Goal: Information Seeking & Learning: Learn about a topic

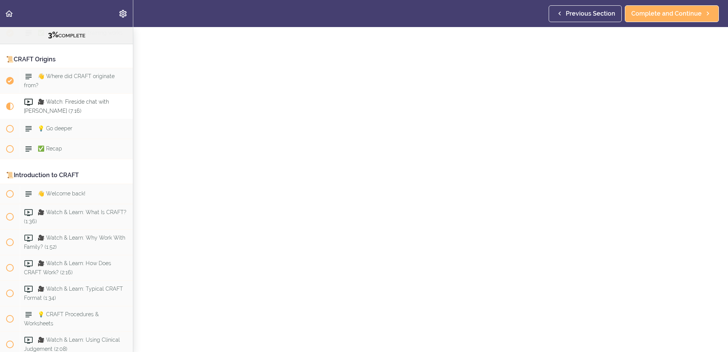
scroll to position [38, 0]
click at [663, 17] on span "Complete and Continue" at bounding box center [666, 13] width 70 height 9
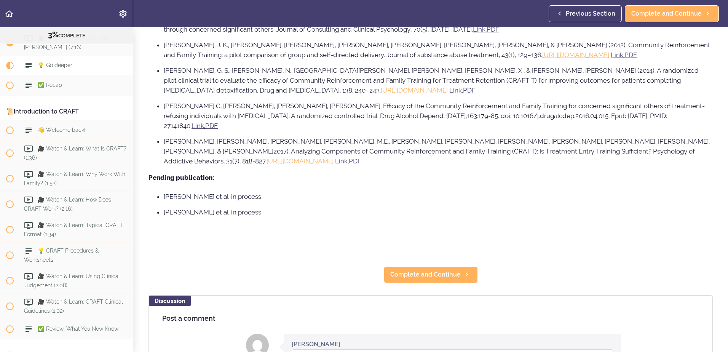
scroll to position [495, 0]
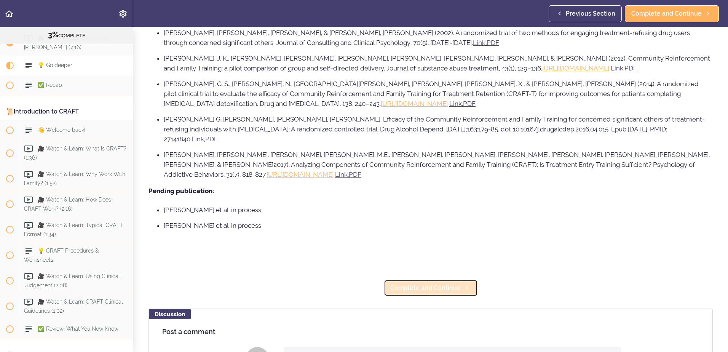
click at [392, 283] on span "Complete and Continue" at bounding box center [425, 287] width 70 height 9
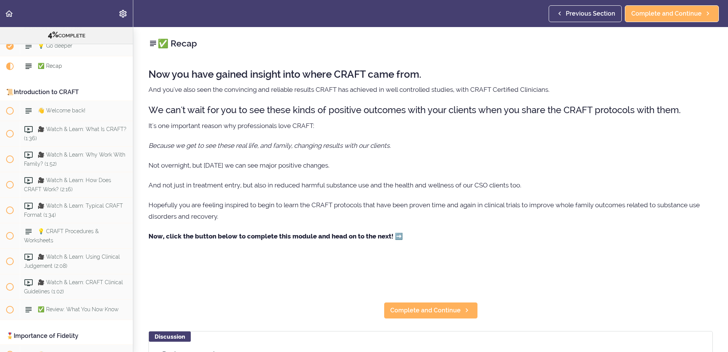
scroll to position [233, 0]
drag, startPoint x: 332, startPoint y: 230, endPoint x: 317, endPoint y: 209, distance: 26.3
drag, startPoint x: 317, startPoint y: 209, endPoint x: 180, endPoint y: 175, distance: 141.4
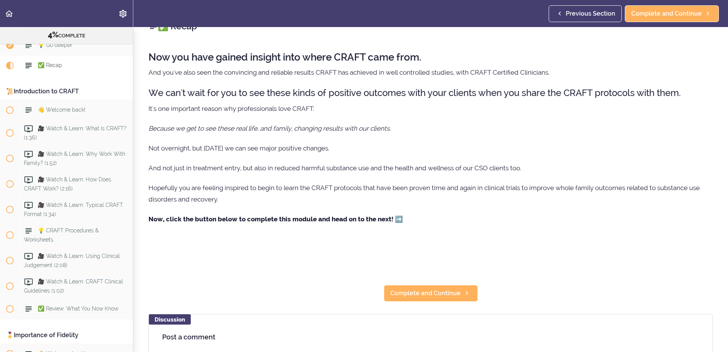
scroll to position [38, 0]
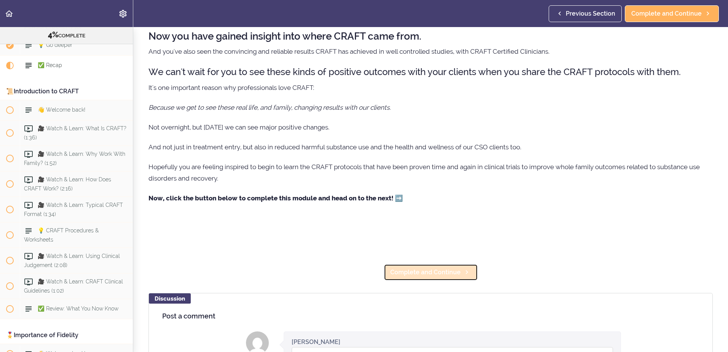
click at [422, 275] on span "Complete and Continue" at bounding box center [425, 271] width 70 height 9
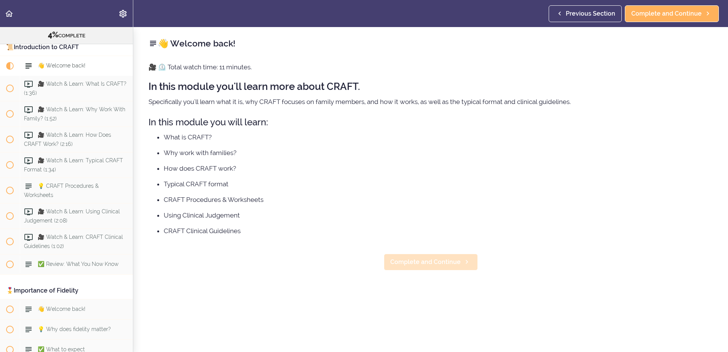
scroll to position [278, 0]
click at [403, 258] on span "Complete and Continue" at bounding box center [425, 261] width 70 height 9
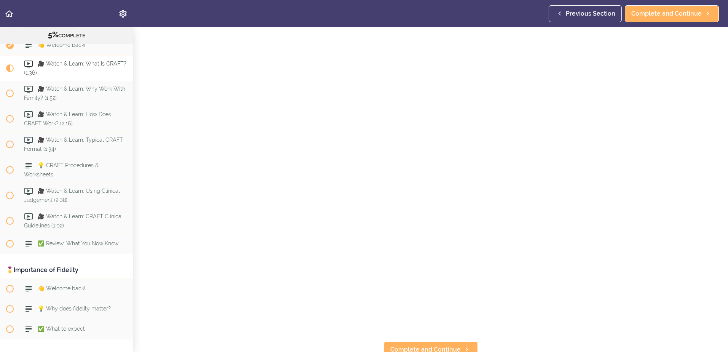
scroll to position [38, 0]
click at [651, 13] on span "Complete and Continue" at bounding box center [666, 13] width 70 height 9
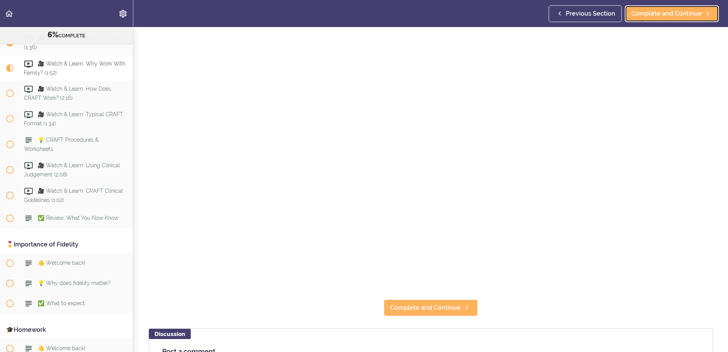
scroll to position [152, 0]
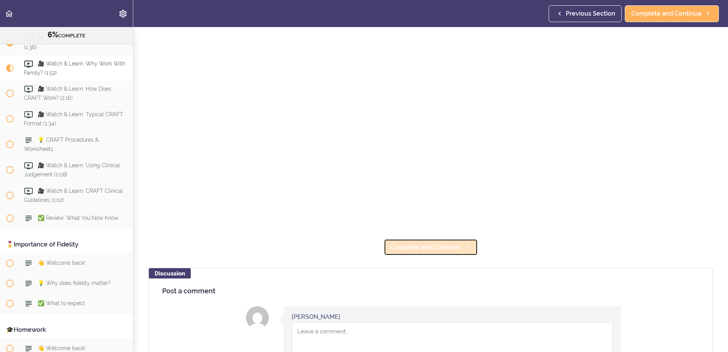
click at [445, 242] on span "Complete and Continue" at bounding box center [425, 246] width 70 height 9
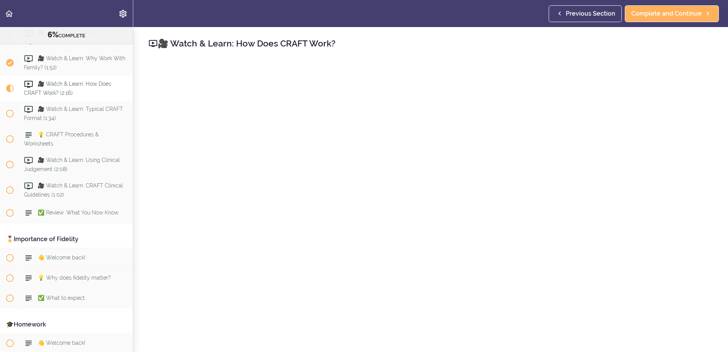
scroll to position [311, 0]
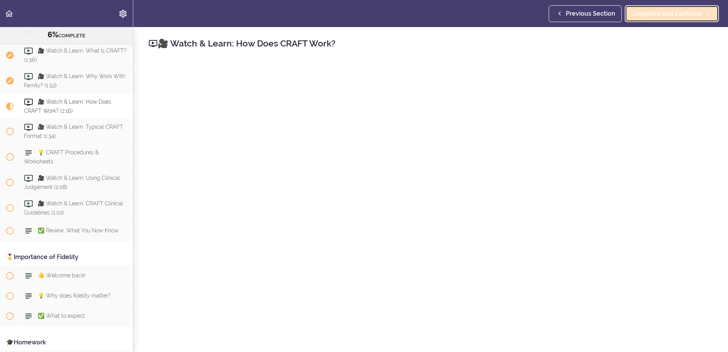
click at [694, 13] on span "Complete and Continue" at bounding box center [666, 13] width 70 height 9
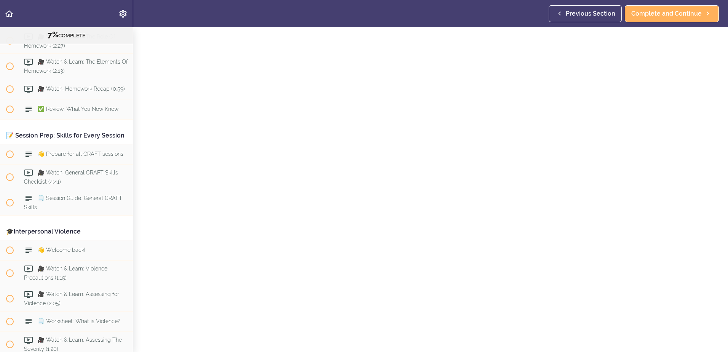
scroll to position [717, 0]
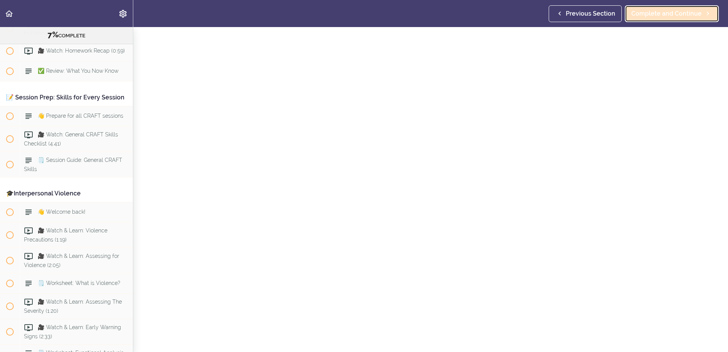
click at [657, 15] on span "Complete and Continue" at bounding box center [666, 13] width 70 height 9
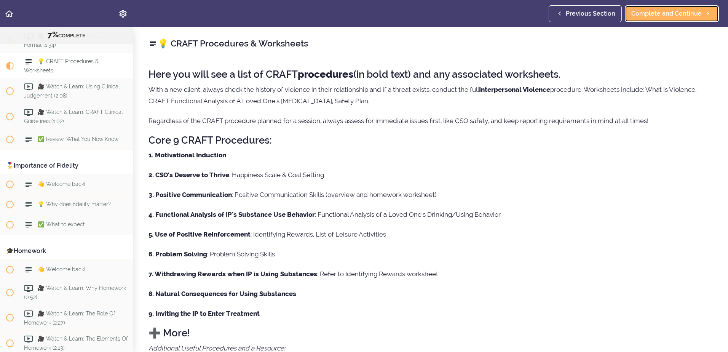
scroll to position [400, 0]
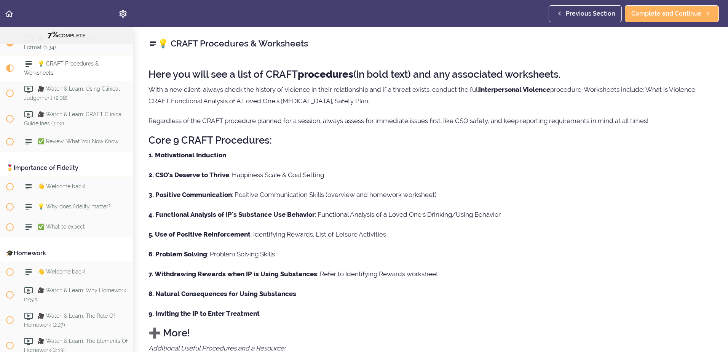
drag, startPoint x: 566, startPoint y: 166, endPoint x: 521, endPoint y: 165, distance: 44.9
click at [522, 165] on div "Here you will see a list of CRAFT procedures (in bold text) and any associated …" at bounding box center [430, 275] width 564 height 428
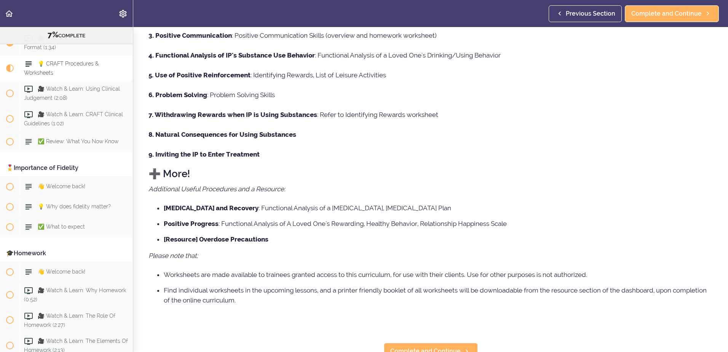
scroll to position [172, 0]
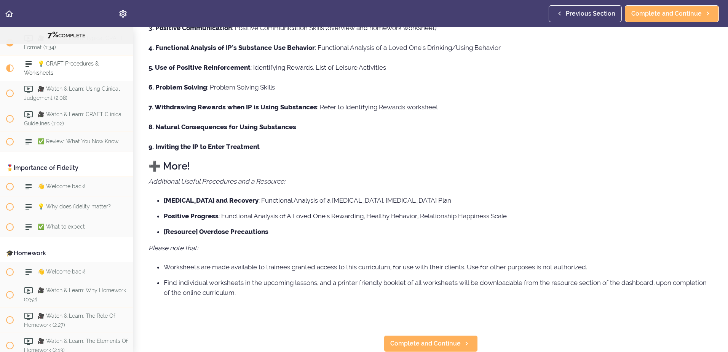
drag, startPoint x: 390, startPoint y: 223, endPoint x: 361, endPoint y: 291, distance: 74.0
click at [361, 291] on li "Find individual worksheets in the upcoming lessons, and a printer friendly book…" at bounding box center [438, 287] width 549 height 20
click at [424, 339] on span "Complete and Continue" at bounding box center [425, 343] width 70 height 9
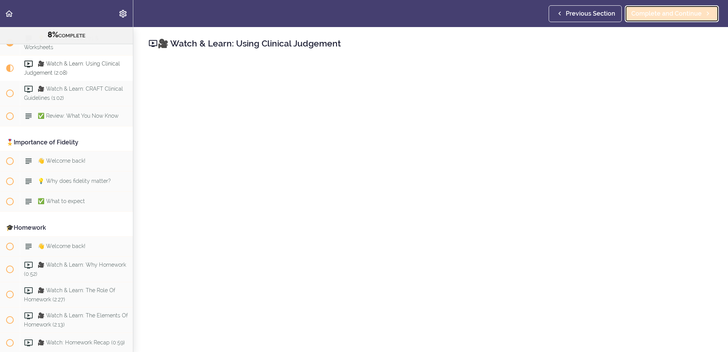
click at [654, 16] on span "Complete and Continue" at bounding box center [666, 13] width 70 height 9
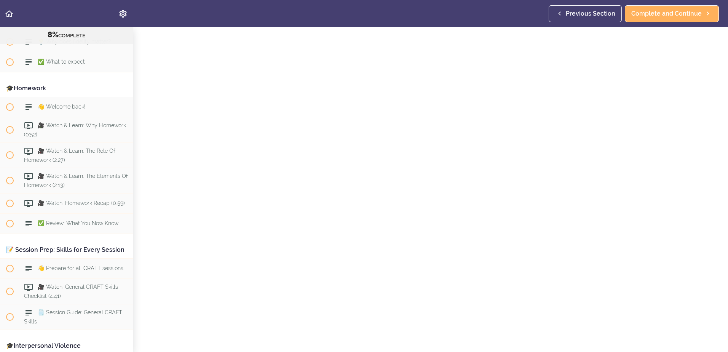
scroll to position [565, 0]
click at [10, 131] on span at bounding box center [10, 130] width 8 height 8
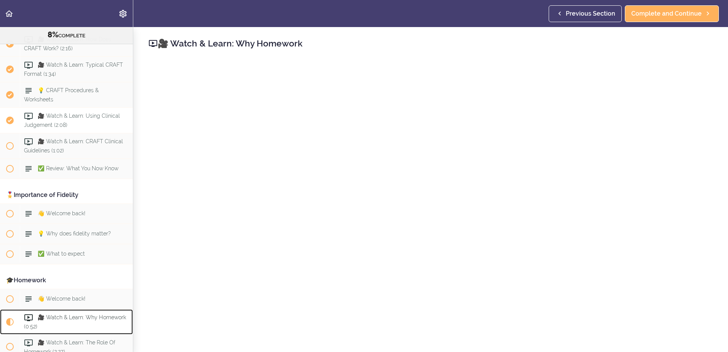
scroll to position [322, 0]
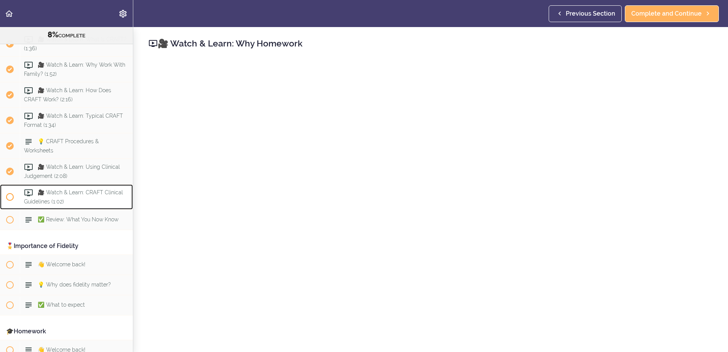
click at [10, 196] on span at bounding box center [10, 197] width 8 height 8
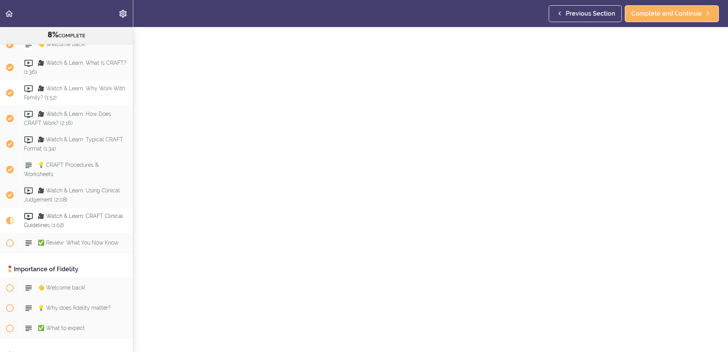
scroll to position [261, 0]
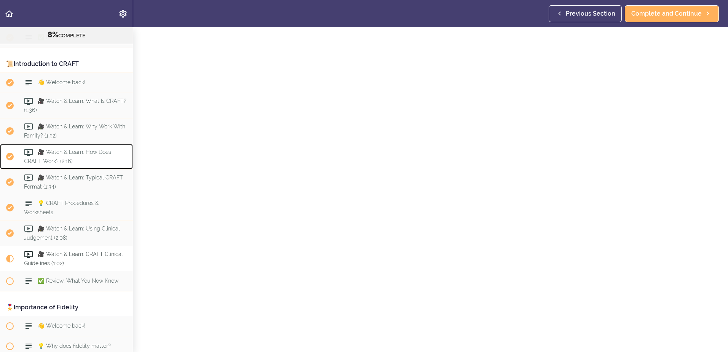
click at [58, 157] on div "🎥 Watch & Learn: How Does CRAFT Work? (2:16)" at bounding box center [76, 156] width 113 height 25
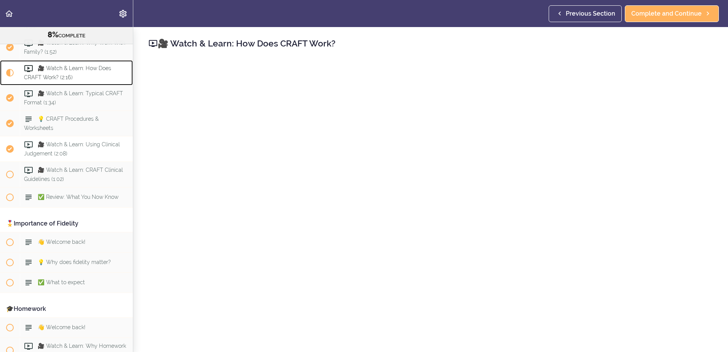
scroll to position [349, 0]
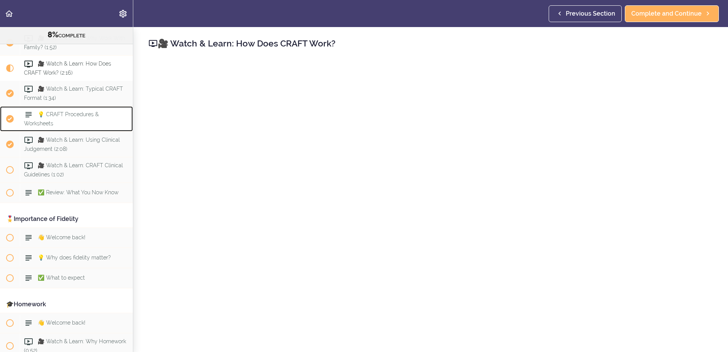
click at [72, 114] on span "💡 CRAFT Procedures & Worksheets" at bounding box center [61, 118] width 75 height 15
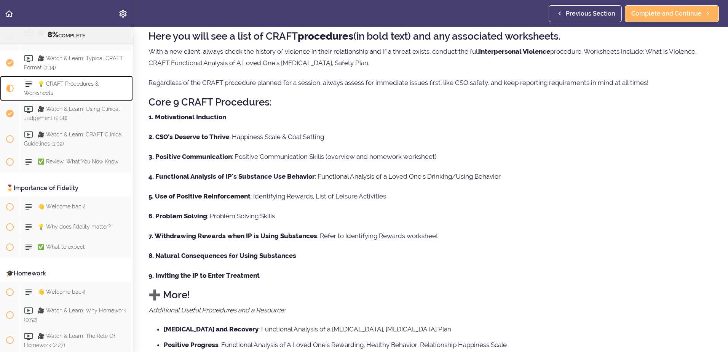
scroll to position [362, 0]
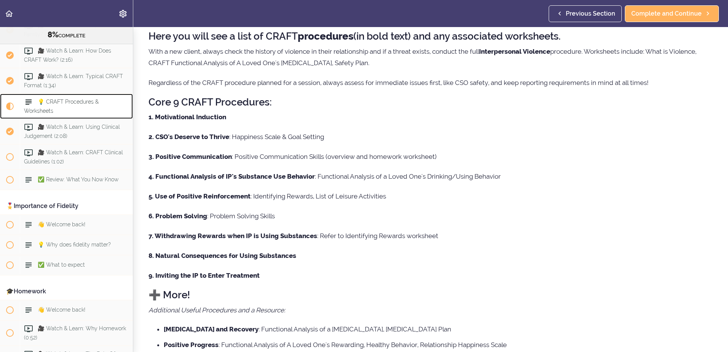
click at [75, 99] on span "💡 CRAFT Procedures & Worksheets" at bounding box center [61, 106] width 75 height 15
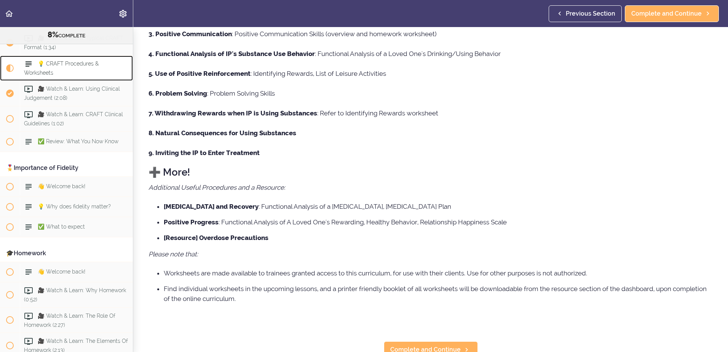
scroll to position [172, 0]
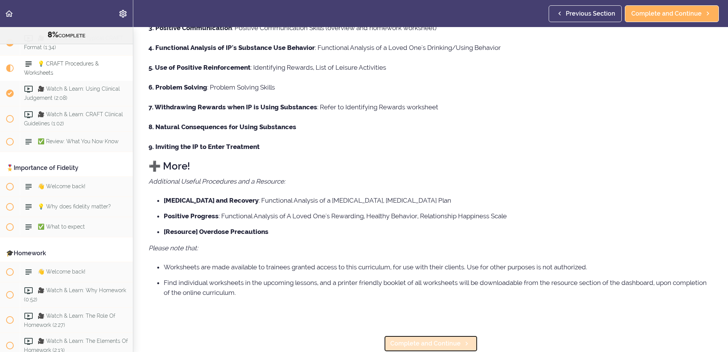
click at [440, 339] on span "Complete and Continue" at bounding box center [425, 343] width 70 height 9
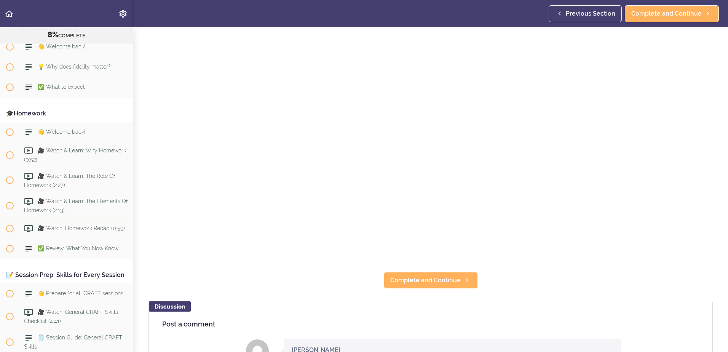
scroll to position [152, 0]
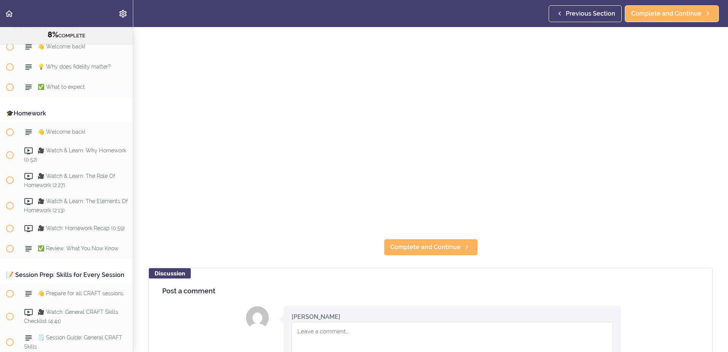
click at [419, 231] on section "Online Program: CRAFT Training for Professionals (Trainer-Led) 8% COMPLETE 📜Int…" at bounding box center [364, 189] width 728 height 325
click at [422, 242] on span "Complete and Continue" at bounding box center [425, 246] width 70 height 9
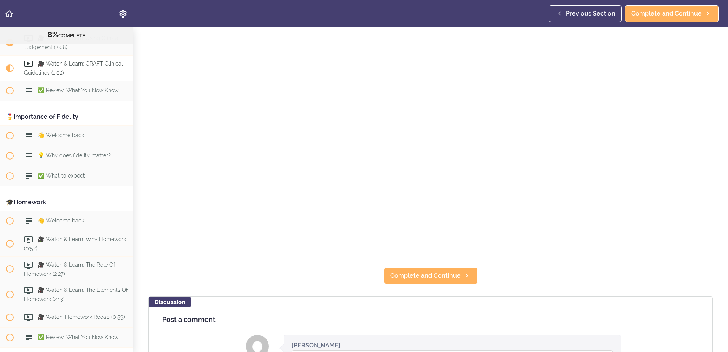
scroll to position [190, 0]
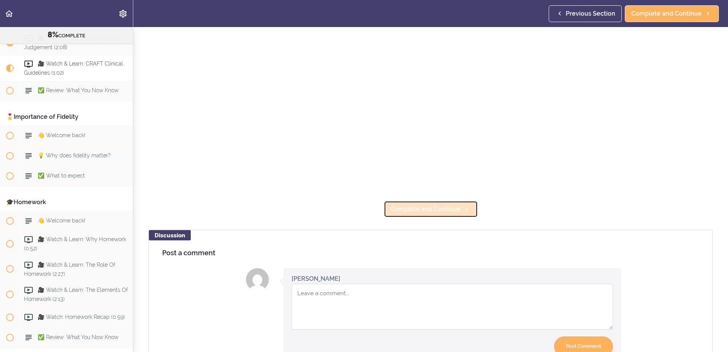
click at [419, 204] on span "Complete and Continue" at bounding box center [425, 208] width 70 height 9
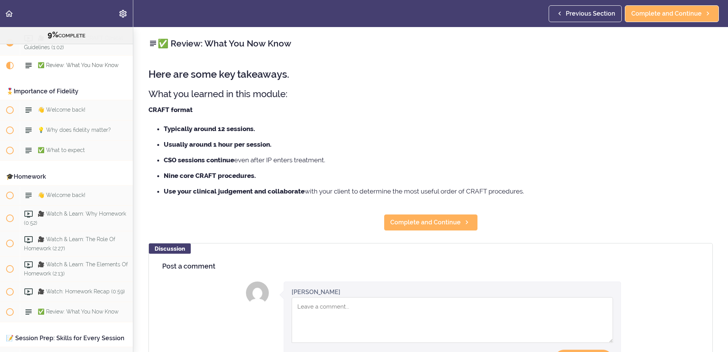
scroll to position [38, 0]
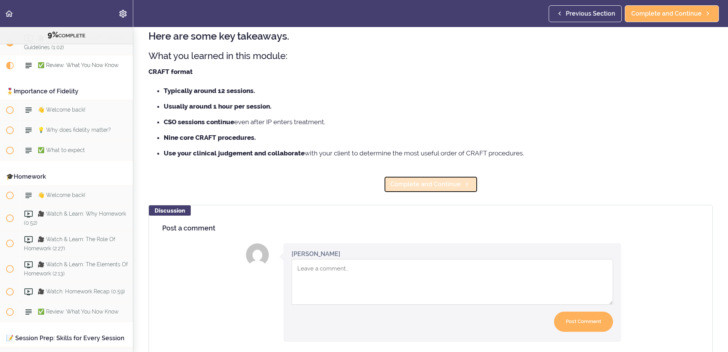
click at [448, 185] on span "Complete and Continue" at bounding box center [425, 184] width 70 height 9
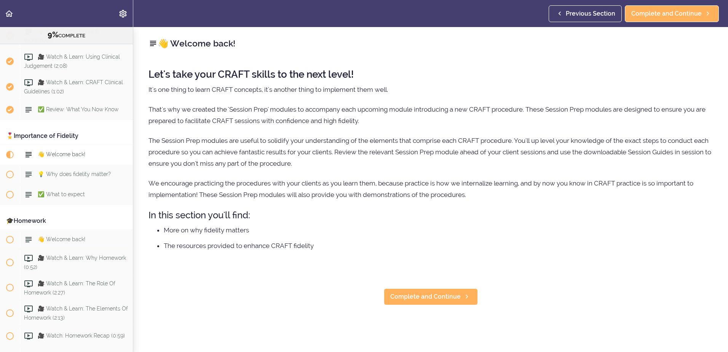
scroll to position [445, 0]
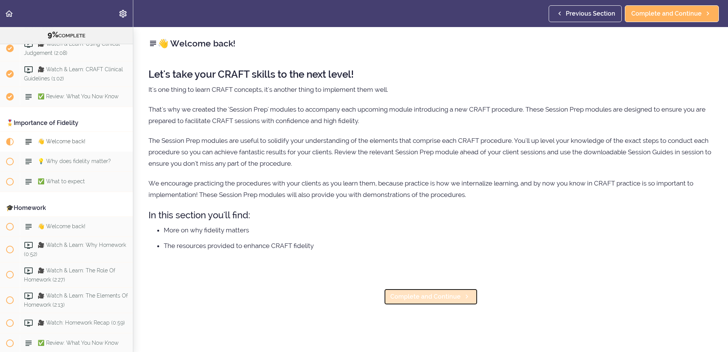
click at [404, 295] on span "Complete and Continue" at bounding box center [425, 296] width 70 height 9
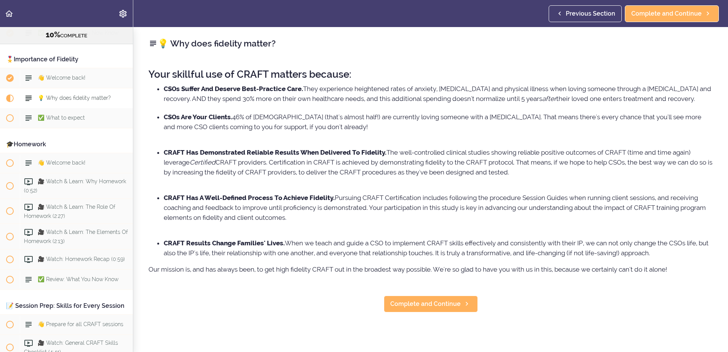
scroll to position [541, 0]
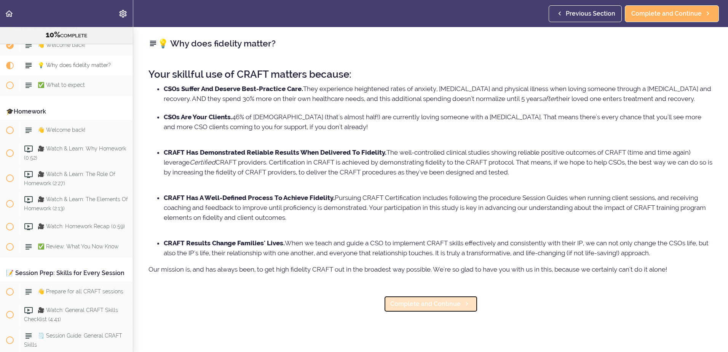
click at [428, 308] on span "Complete and Continue" at bounding box center [425, 303] width 70 height 9
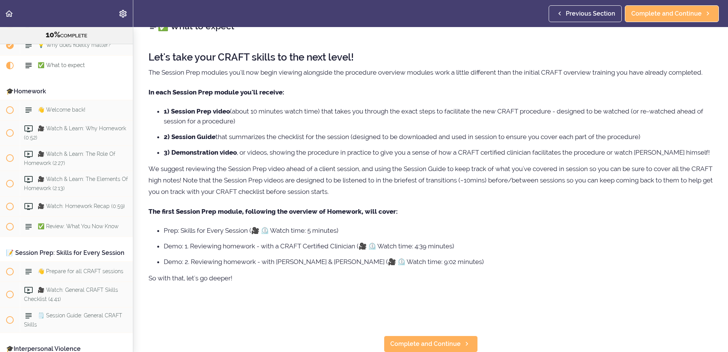
scroll to position [33, 0]
click at [403, 339] on span "Complete and Continue" at bounding box center [425, 343] width 70 height 9
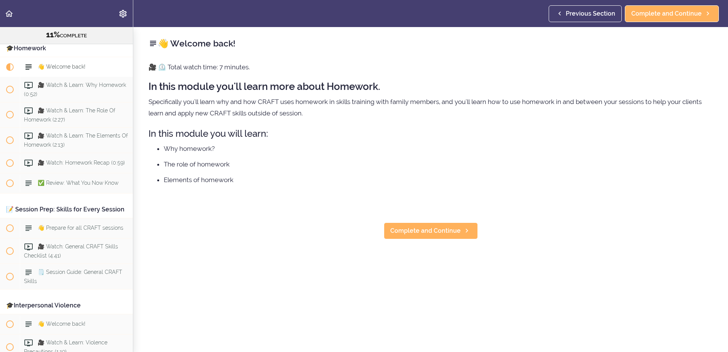
scroll to position [607, 0]
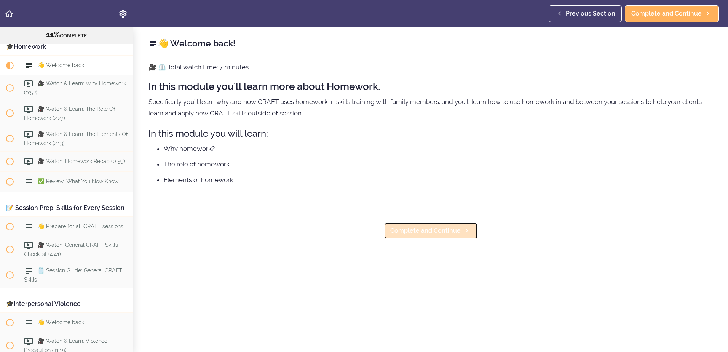
click at [435, 236] on link "Complete and Continue" at bounding box center [431, 230] width 94 height 17
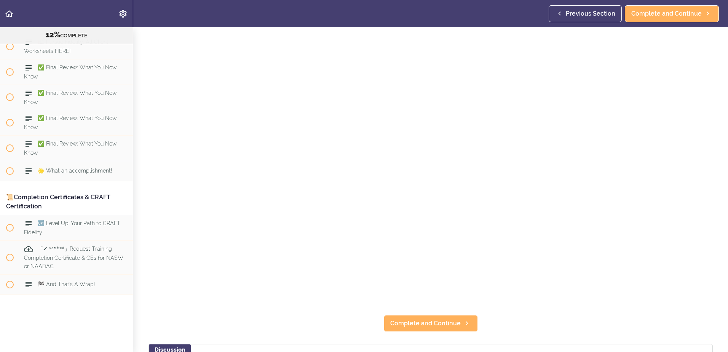
scroll to position [5048, 0]
click at [422, 322] on span "Complete and Continue" at bounding box center [425, 322] width 70 height 9
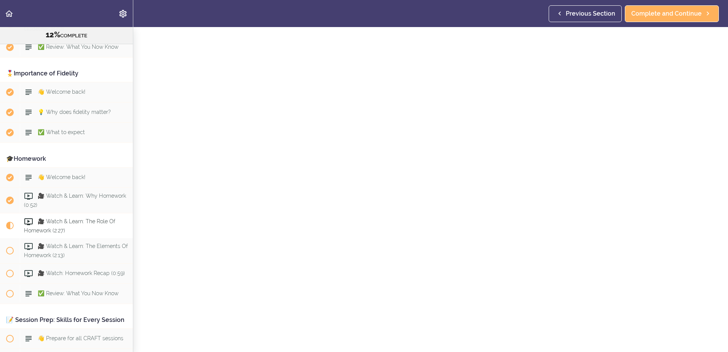
scroll to position [76, 0]
click at [432, 319] on span "Complete and Continue" at bounding box center [425, 322] width 70 height 9
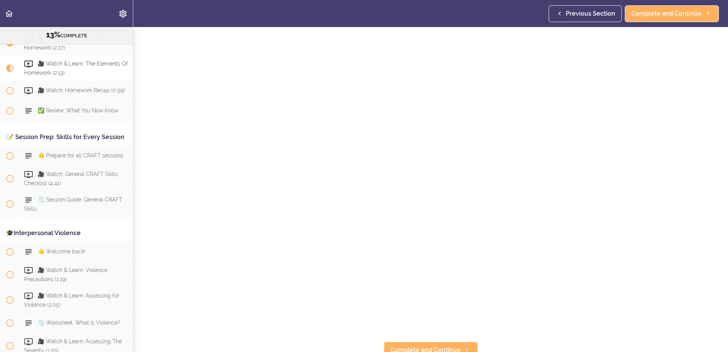
scroll to position [38, 0]
click at [657, 17] on span "Complete and Continue" at bounding box center [666, 13] width 70 height 9
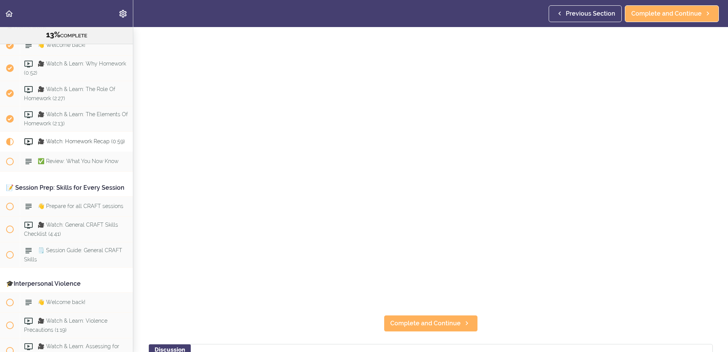
scroll to position [114, 0]
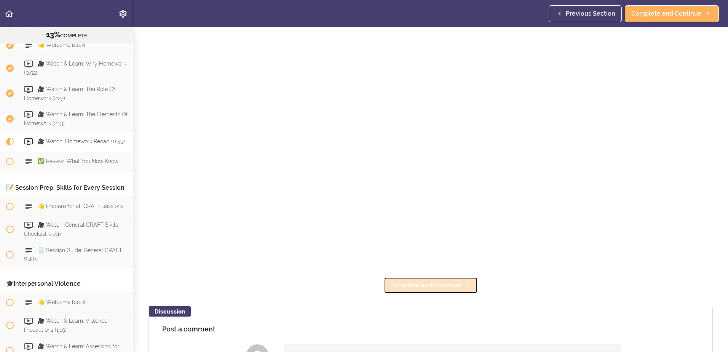
click at [450, 284] on span "Complete and Continue" at bounding box center [425, 284] width 70 height 9
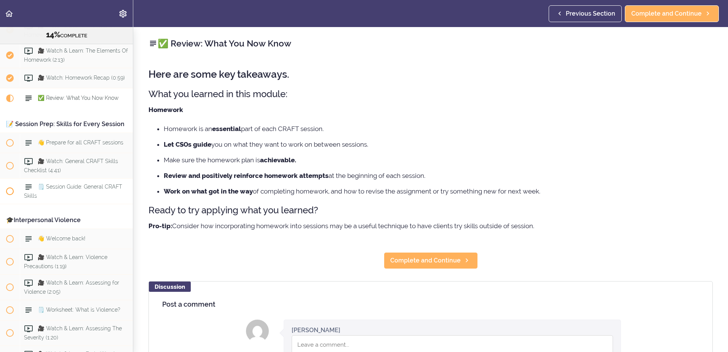
scroll to position [728, 0]
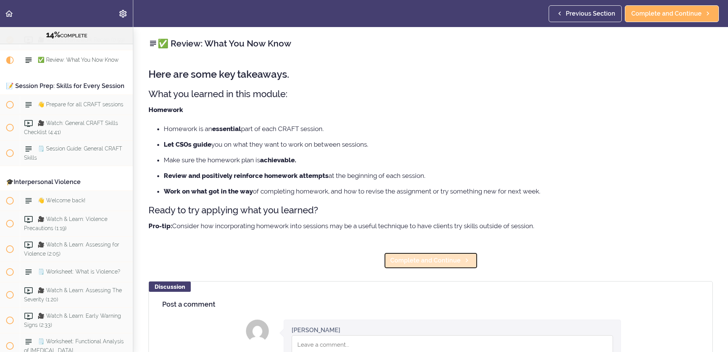
click at [434, 263] on span "Complete and Continue" at bounding box center [425, 260] width 70 height 9
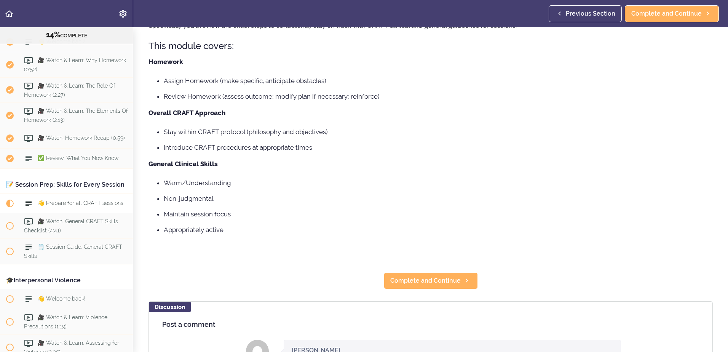
scroll to position [38, 0]
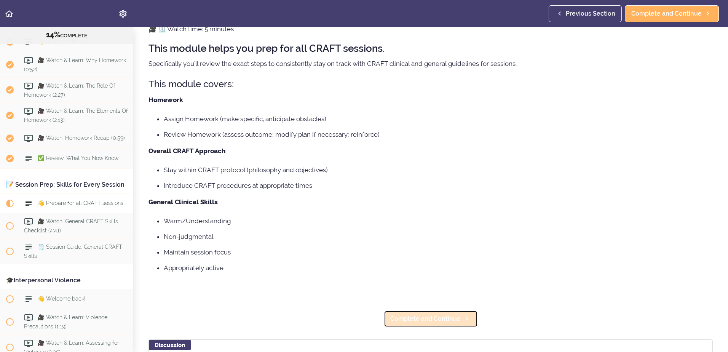
click at [440, 318] on span "Complete and Continue" at bounding box center [425, 318] width 70 height 9
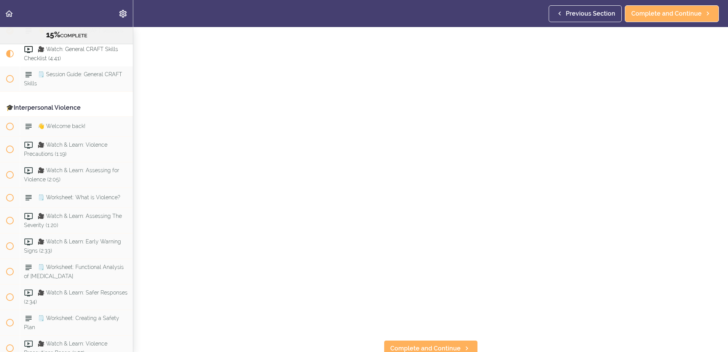
scroll to position [38, 0]
click at [670, 12] on span "Complete and Continue" at bounding box center [666, 13] width 70 height 9
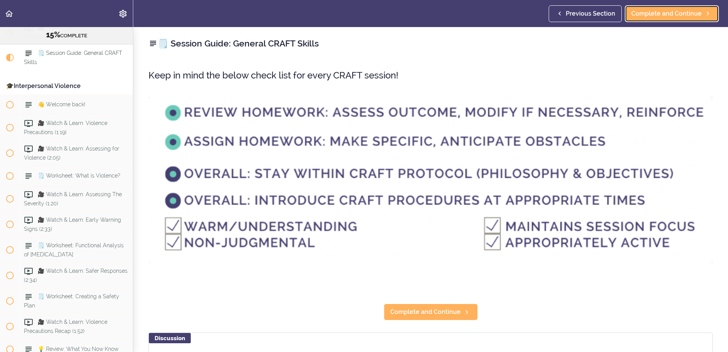
scroll to position [828, 0]
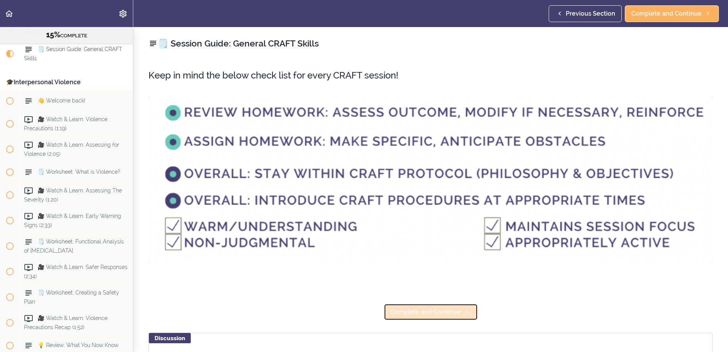
click at [441, 313] on span "Complete and Continue" at bounding box center [425, 311] width 70 height 9
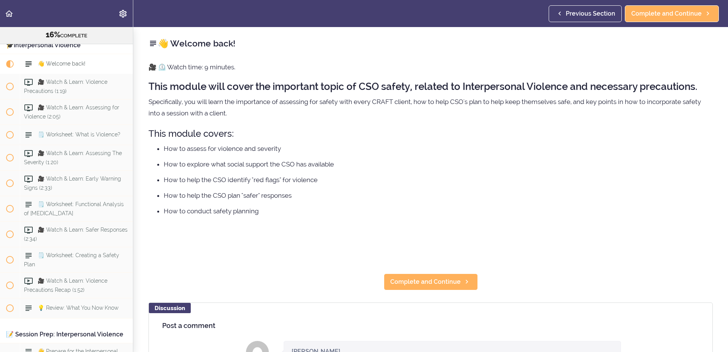
scroll to position [878, 0]
